Goal: Connect with others: Connect with others

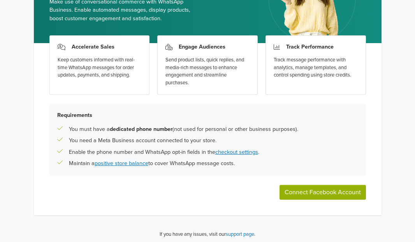
scroll to position [87, 0]
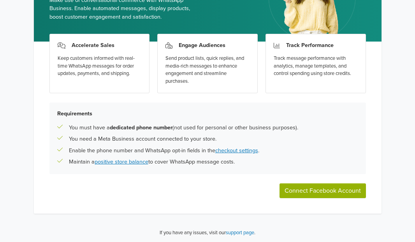
click at [320, 194] on button "Connect Facebook Account" at bounding box center [322, 191] width 86 height 15
click at [331, 190] on button "Connect Facebook Account" at bounding box center [322, 191] width 86 height 15
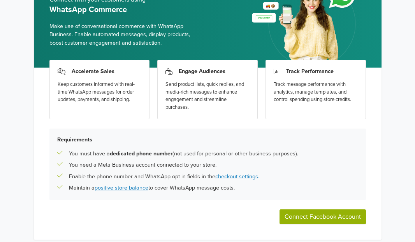
scroll to position [48, 0]
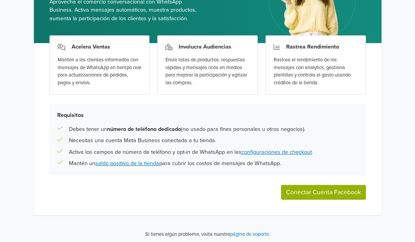
scroll to position [87, 0]
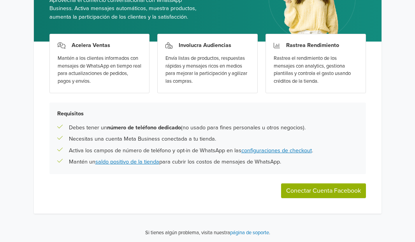
drag, startPoint x: 67, startPoint y: 124, endPoint x: 325, endPoint y: 129, distance: 257.5
click at [325, 129] on div "Debes tener un número de teléfono dedicado (no usado para fines personales u ot…" at bounding box center [207, 128] width 301 height 9
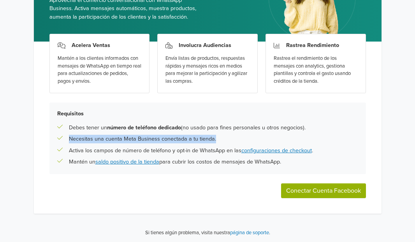
drag, startPoint x: 276, startPoint y: 143, endPoint x: 47, endPoint y: 138, distance: 228.3
click at [56, 135] on div "Requisitos Debes tener un número de teléfono dedicado (no usado para fines pers…" at bounding box center [207, 139] width 316 height 72
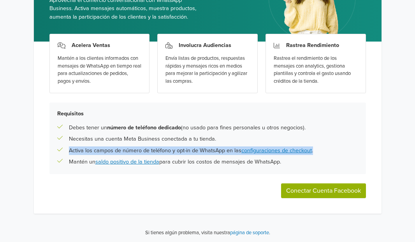
drag, startPoint x: 69, startPoint y: 147, endPoint x: 322, endPoint y: 150, distance: 252.8
click at [322, 150] on div "Activa los campos de número de teléfono y opt-in de WhatsApp en las configuraci…" at bounding box center [207, 151] width 301 height 9
drag, startPoint x: 308, startPoint y: 166, endPoint x: 23, endPoint y: 143, distance: 286.4
click at [23, 143] on div "WhatsApp Commerce Conecta con tus clientes usando WhatsApp Commerce Aprovecha e…" at bounding box center [207, 78] width 415 height 331
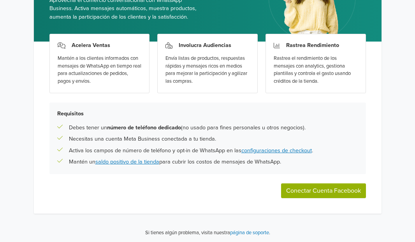
click at [406, 101] on div "WhatsApp Commerce Conecta con tus clientes usando WhatsApp Commerce Aprovecha e…" at bounding box center [207, 78] width 415 height 331
click at [313, 187] on button "Conectar Cuenta Facebook" at bounding box center [323, 191] width 85 height 15
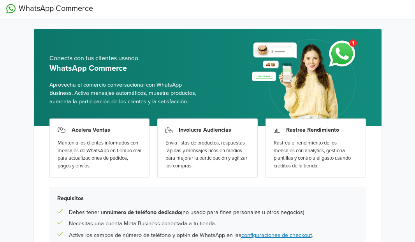
scroll to position [0, 0]
